Goal: Task Accomplishment & Management: Complete application form

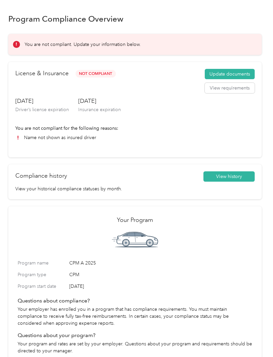
click at [245, 93] on button "View requirements" at bounding box center [230, 88] width 50 height 11
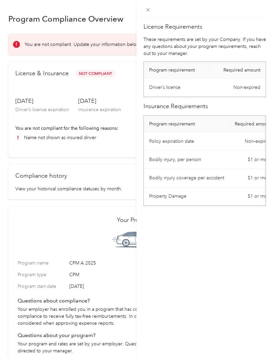
click at [203, 251] on div "License Requirements These requirements are set by your Company. If you have an…" at bounding box center [205, 196] width 137 height 357
click at [143, 13] on div at bounding box center [205, 9] width 137 height 18
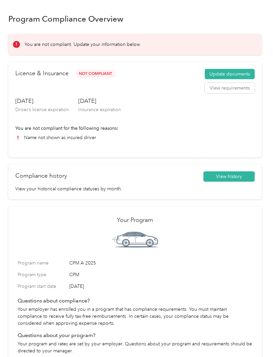
click at [82, 179] on div "Compliance history View history" at bounding box center [134, 176] width 239 height 11
click at [243, 86] on button "View requirements" at bounding box center [230, 88] width 50 height 11
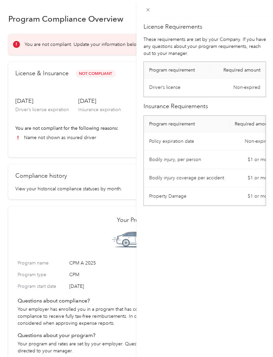
click at [122, 130] on div "License Requirements These requirements are set by your Company. If you have an…" at bounding box center [136, 178] width 273 height 357
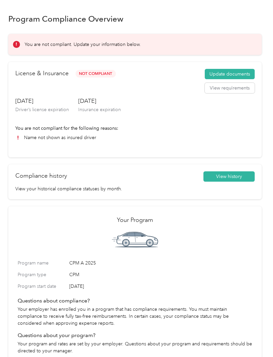
click at [248, 70] on button "Update documents" at bounding box center [230, 74] width 50 height 11
